Goal: Check status: Check status

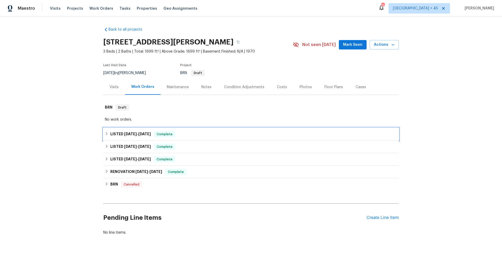
click at [138, 133] on span "4/4/25 - 4/14/25" at bounding box center [137, 134] width 27 height 4
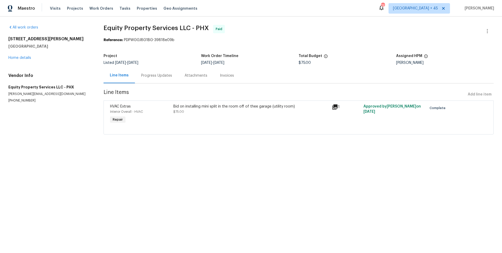
click at [150, 77] on div "Progress Updates" at bounding box center [156, 75] width 31 height 5
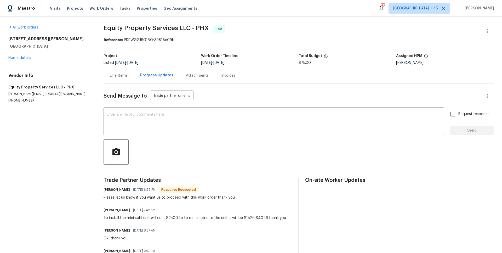
scroll to position [23, 0]
